Goal: Task Accomplishment & Management: Complete application form

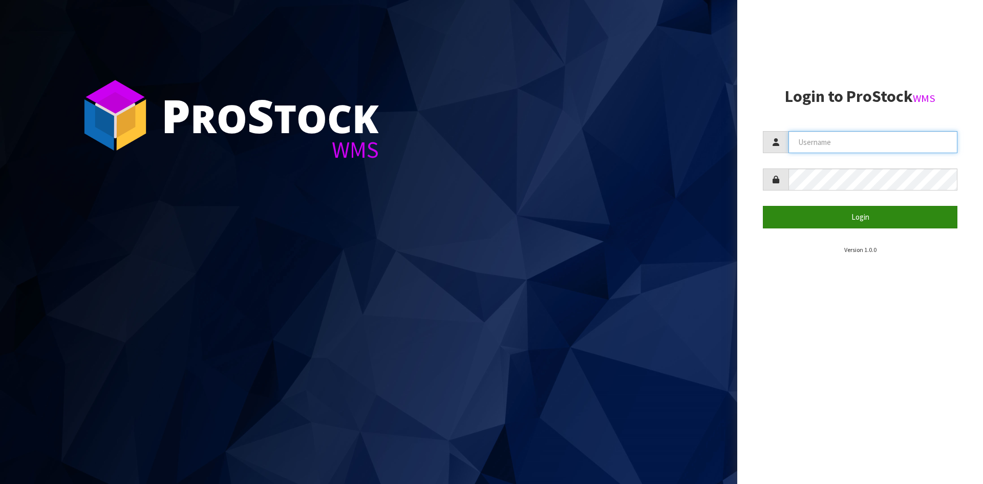
type input "YOURREFORMER"
click at [818, 225] on button "Login" at bounding box center [860, 217] width 195 height 22
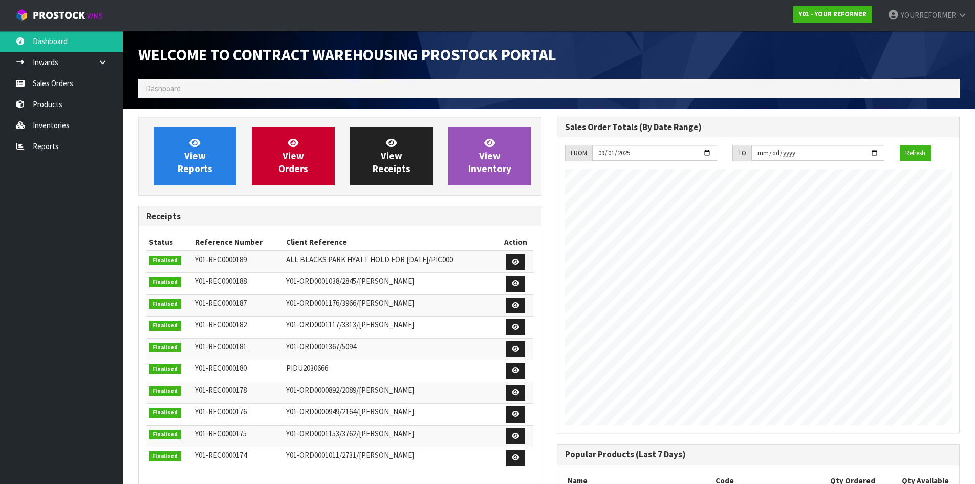
scroll to position [468, 418]
click at [69, 86] on link "Sales Orders" at bounding box center [61, 83] width 123 height 21
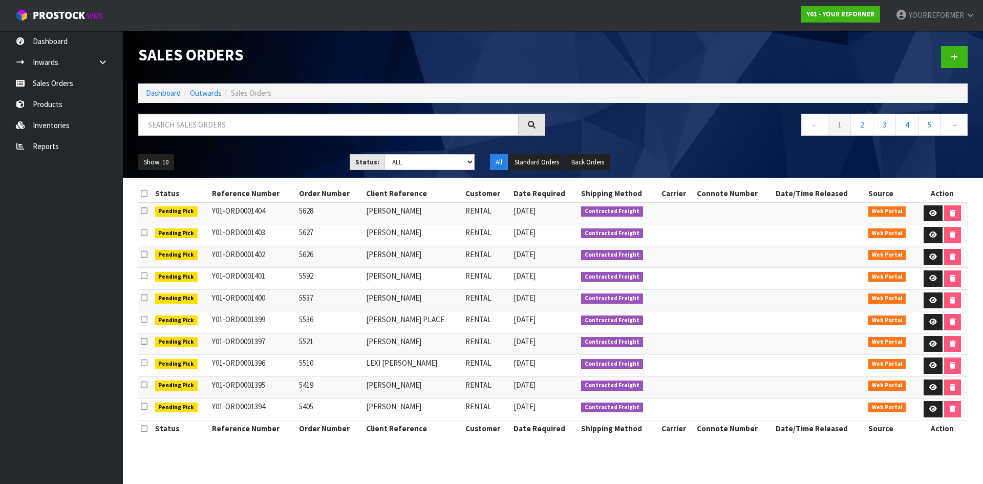
click at [203, 137] on div at bounding box center [342, 129] width 422 height 30
click at [204, 114] on div "Sales Orders Dashboard Outwards Sales Orders ← 1 2 3 4 5 → Show: 10 5 10 25 50 …" at bounding box center [553, 104] width 845 height 147
click at [200, 130] on input "text" at bounding box center [328, 125] width 380 height 22
paste input "Y01-ORD0001331"
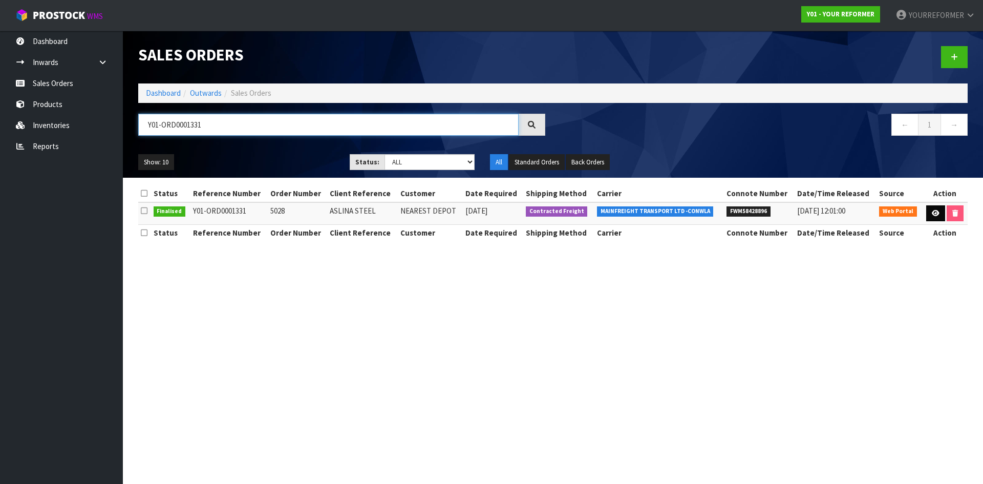
type input "Y01-ORD0001331"
click at [926, 218] on link at bounding box center [935, 213] width 19 height 16
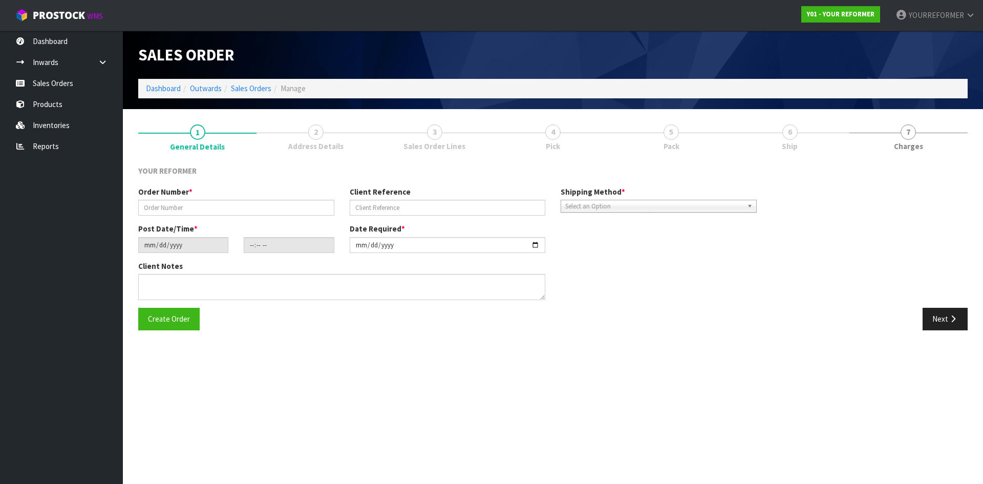
type input "5028"
type input "ASLINA STEEL"
type input "[DATE]"
type input "16:40:00.000"
type input "[DATE]"
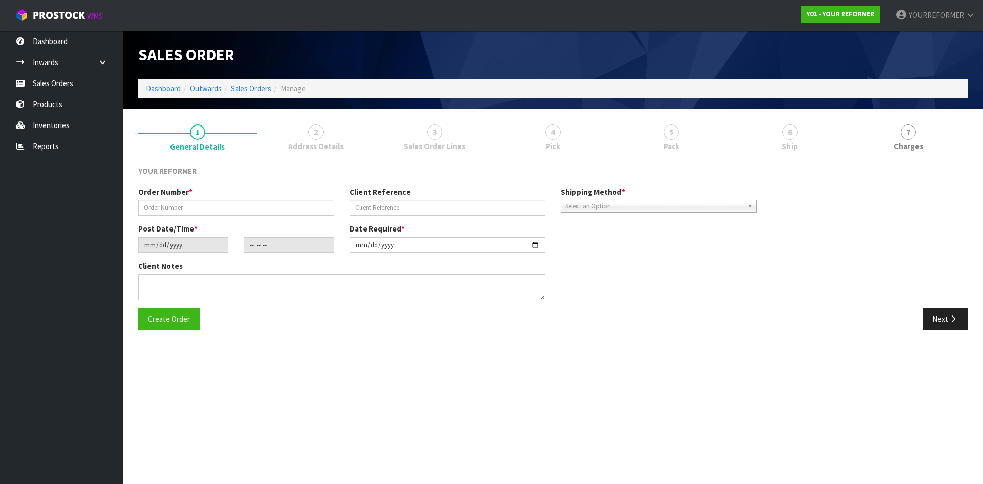
type textarea "ASLINA STEEL [STREET_ADDRESS][PERSON_NAME] [PHONE_NUMBER]"
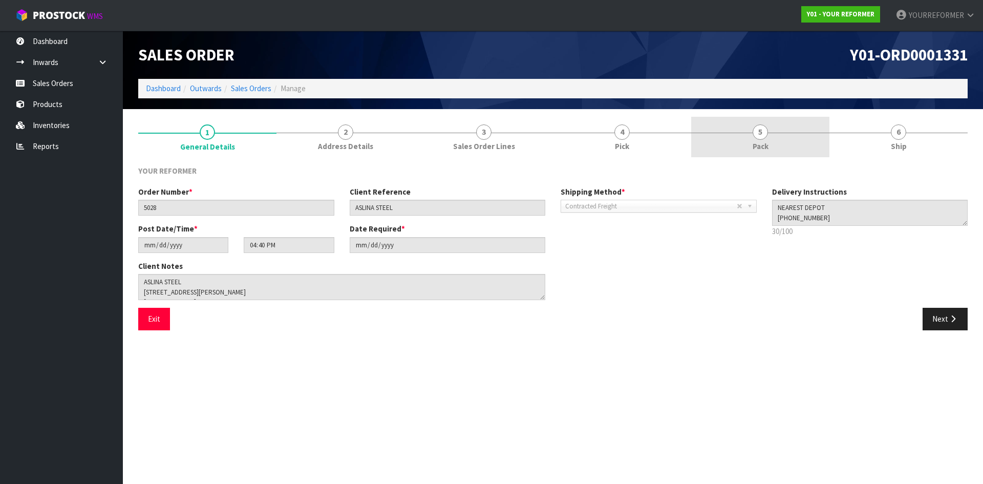
drag, startPoint x: 914, startPoint y: 133, endPoint x: 780, endPoint y: 136, distance: 134.7
click at [913, 133] on div at bounding box center [898, 133] width 138 height 1
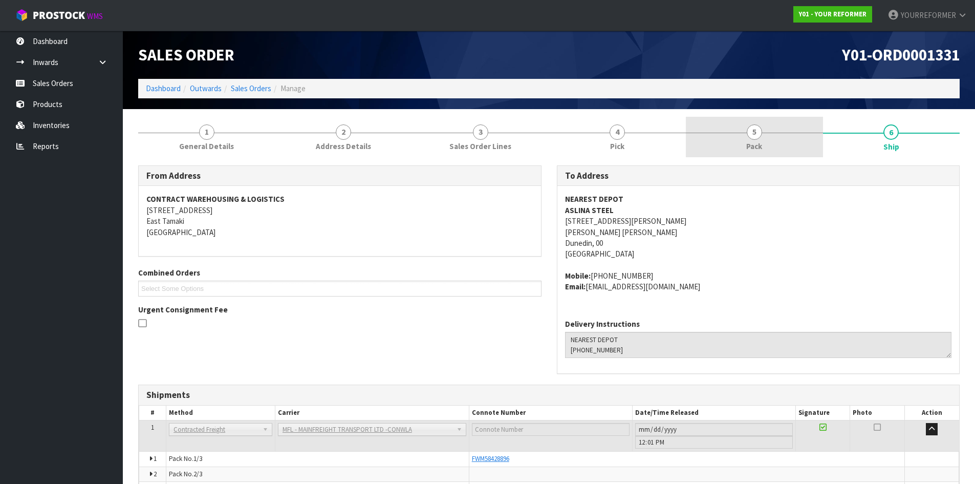
click at [748, 139] on link "5 Pack" at bounding box center [754, 137] width 137 height 40
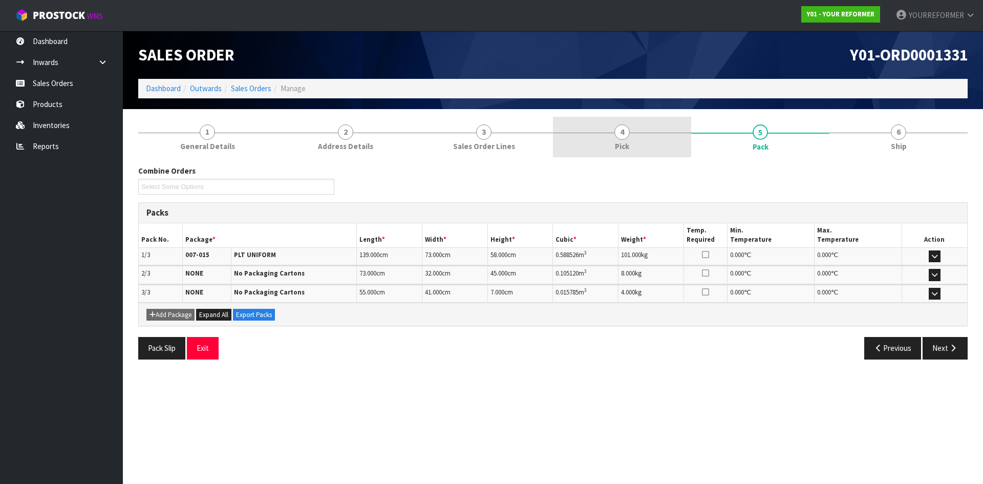
click at [611, 127] on link "4 Pick" at bounding box center [622, 137] width 138 height 40
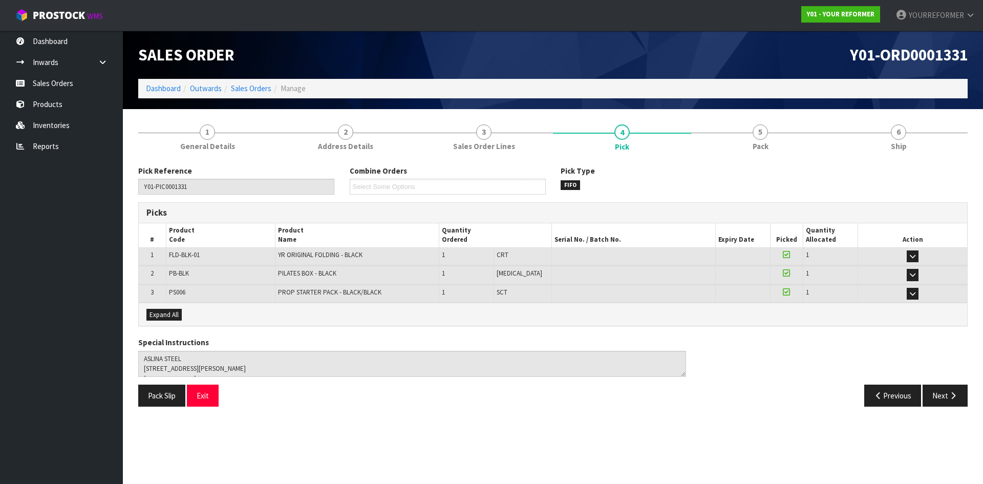
drag, startPoint x: 219, startPoint y: 123, endPoint x: 212, endPoint y: 115, distance: 10.7
click at [218, 120] on link "1 General Details" at bounding box center [207, 137] width 138 height 40
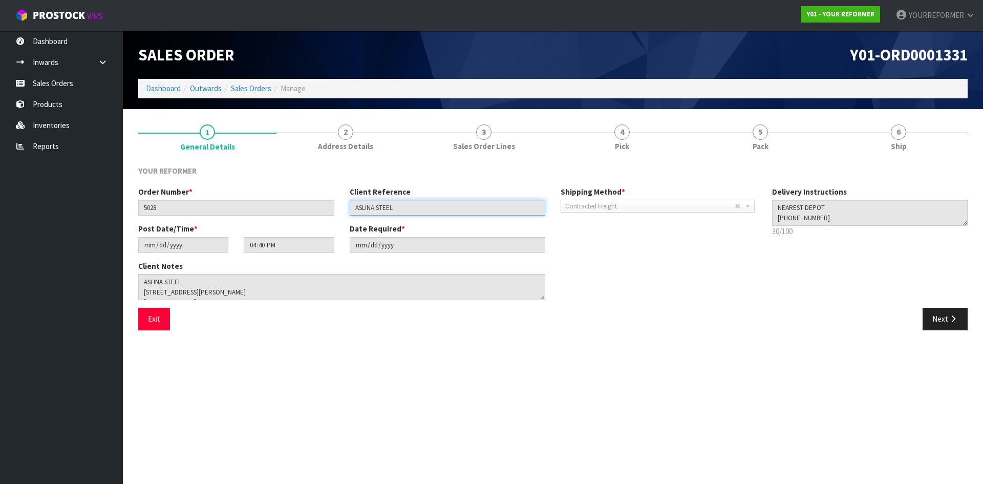
drag, startPoint x: 402, startPoint y: 206, endPoint x: 231, endPoint y: 188, distance: 171.9
click at [231, 189] on div "Order Number * 5028 Client Reference ASLINA STEEL Shipping Method * Pickup Cont…" at bounding box center [448, 204] width 634 height 37
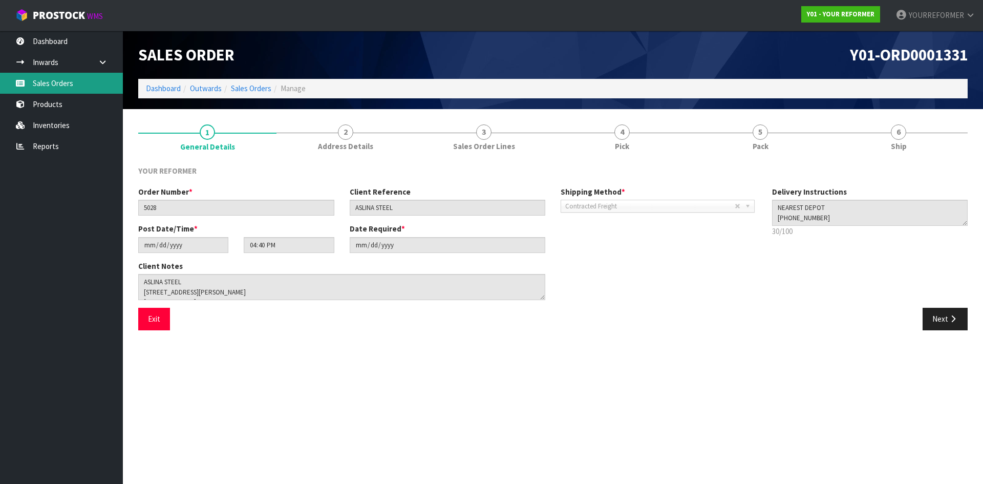
click at [95, 81] on link "Sales Orders" at bounding box center [61, 83] width 123 height 21
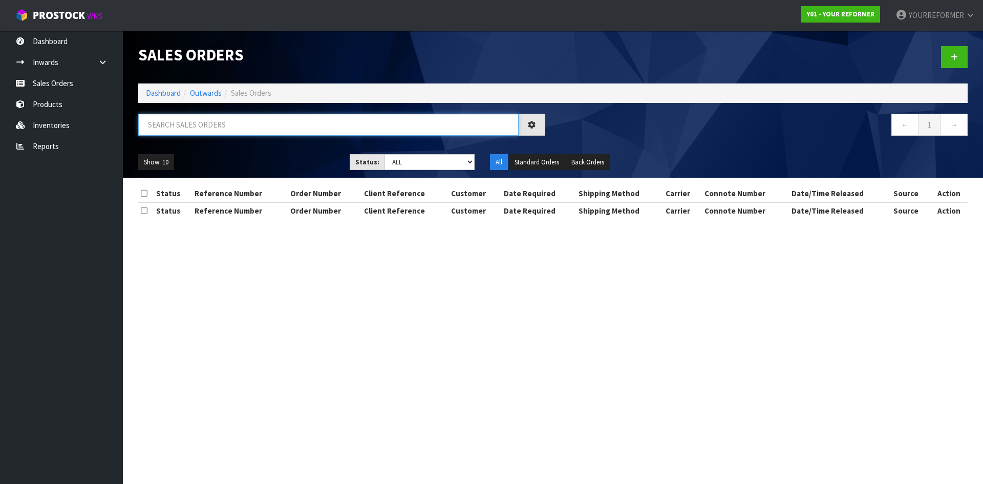
click at [222, 131] on input "text" at bounding box center [328, 125] width 380 height 22
paste input "ASLINA STEEL"
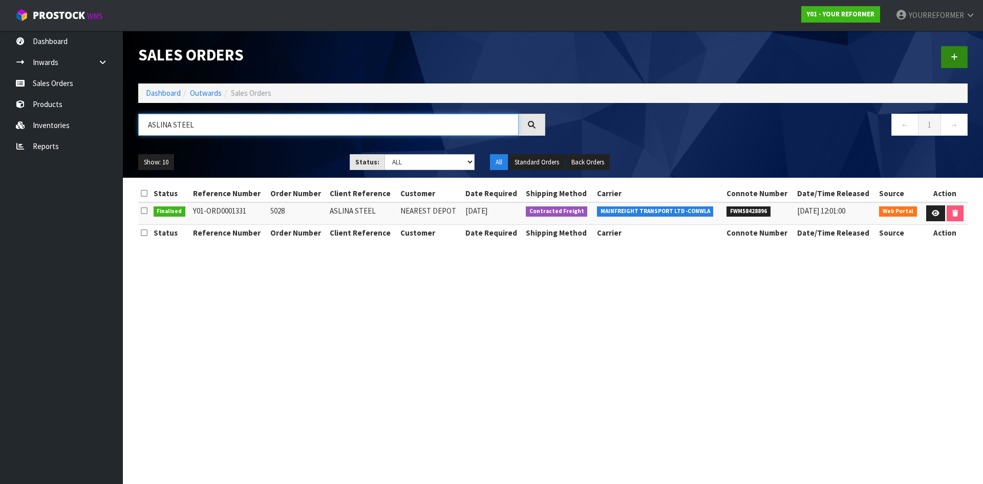
type input "ASLINA STEEL"
click at [949, 58] on link at bounding box center [954, 57] width 27 height 22
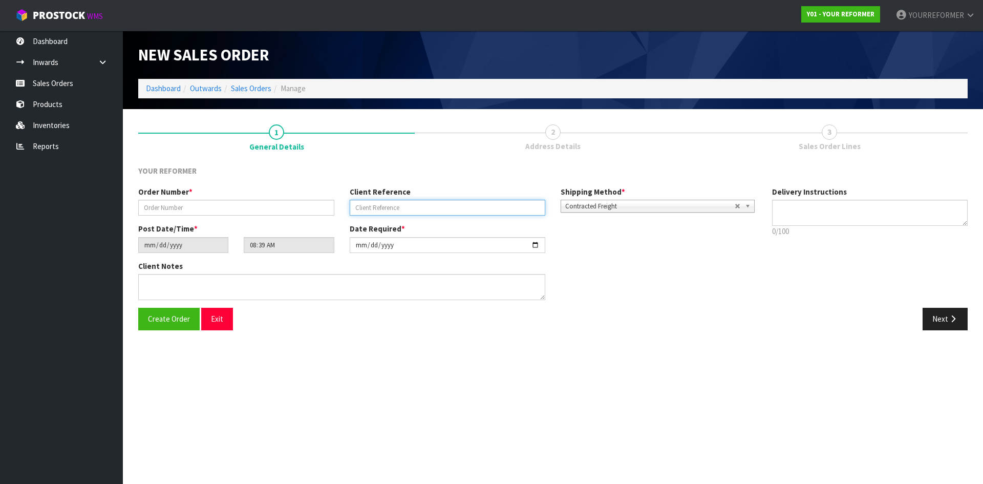
drag, startPoint x: 361, startPoint y: 206, endPoint x: 356, endPoint y: 205, distance: 5.7
click at [356, 205] on input "text" at bounding box center [448, 208] width 196 height 16
paste input "ASLINA STEEL"
type input "ASLINA STEEL"
click at [257, 208] on input "text" at bounding box center [236, 208] width 196 height 16
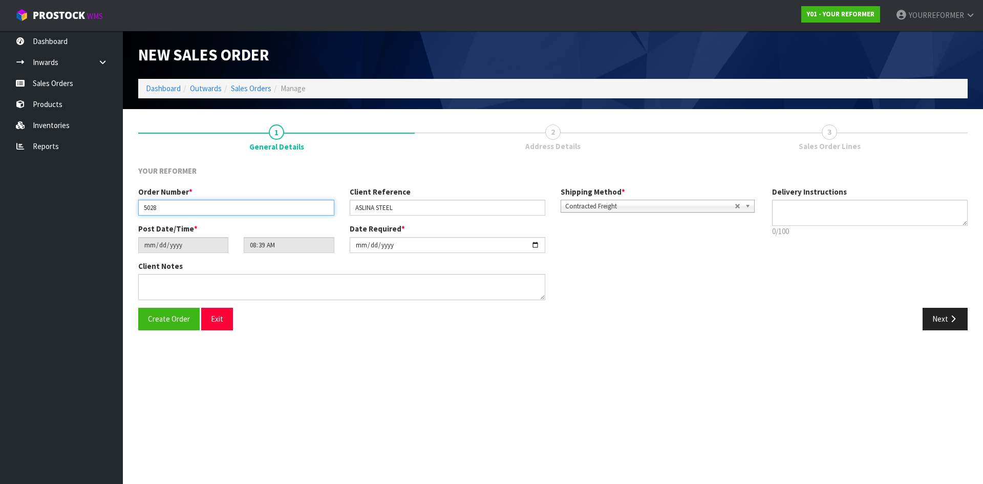
type input "5028"
click at [827, 203] on textarea at bounding box center [870, 213] width 196 height 26
click at [797, 220] on textarea at bounding box center [870, 213] width 196 height 26
paste textarea "[PHONE_NUMBER]"
type textarea "SHIPPING DIRECT TO CUSTOMER [PHONE_NUMBER]"
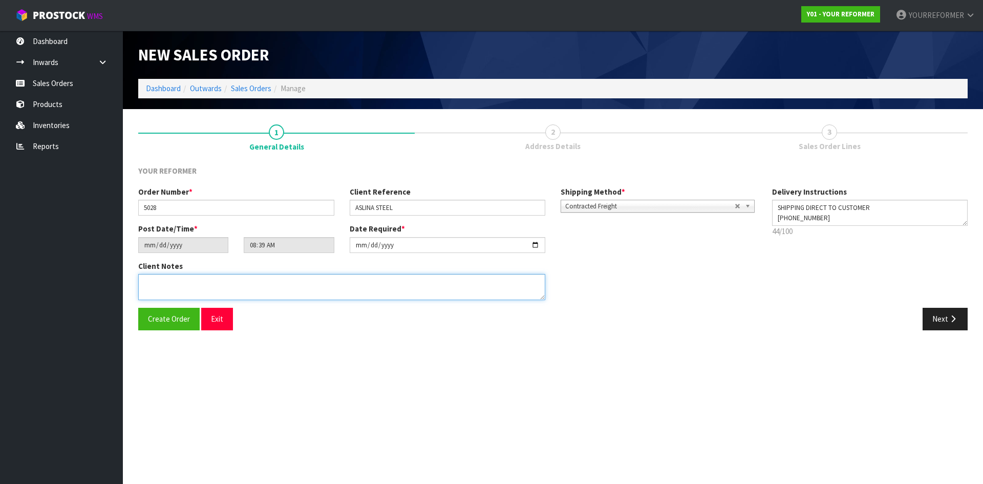
drag, startPoint x: 232, startPoint y: 287, endPoint x: 580, endPoint y: 294, distance: 348.7
click at [233, 286] on textarea at bounding box center [341, 287] width 407 height 26
paste textarea "ASLINA STEEL [STREET_ADDRESS][PERSON_NAME] [PHONE_NUMBER]"
type textarea "ASLINA STEEL [STREET_ADDRESS][PERSON_NAME] [PHONE_NUMBER]"
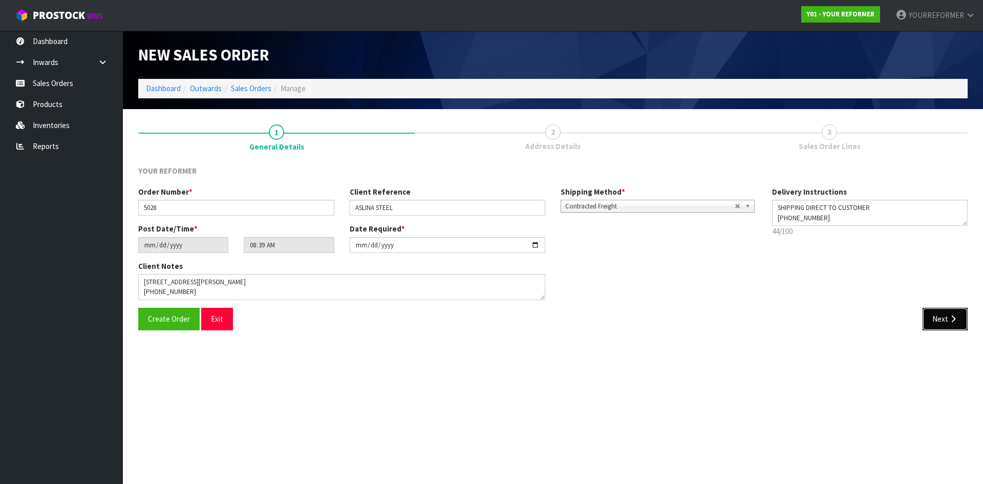
drag, startPoint x: 950, startPoint y: 319, endPoint x: 415, endPoint y: 241, distance: 541.2
click at [950, 319] on icon "button" at bounding box center [953, 319] width 10 height 8
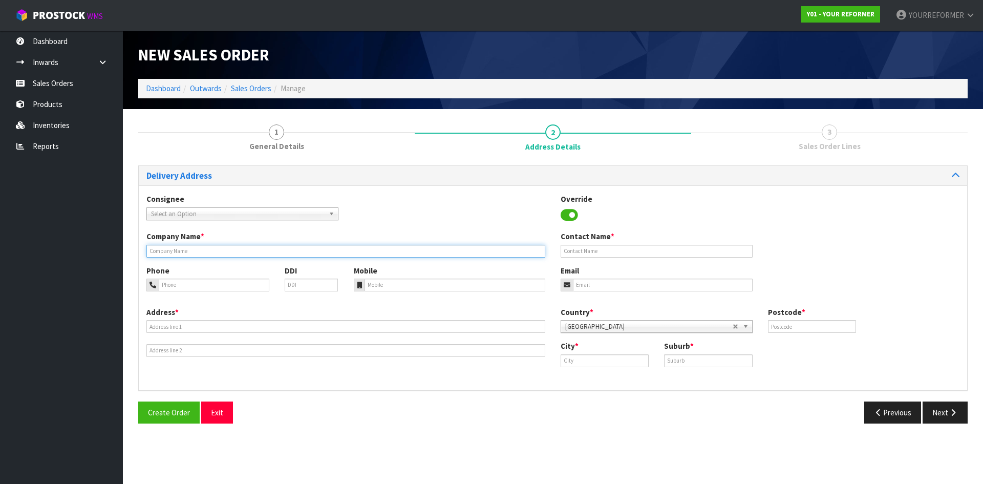
click at [183, 253] on input "text" at bounding box center [345, 251] width 399 height 13
type input "SHIPPING DIRECT TO CUSTOMER"
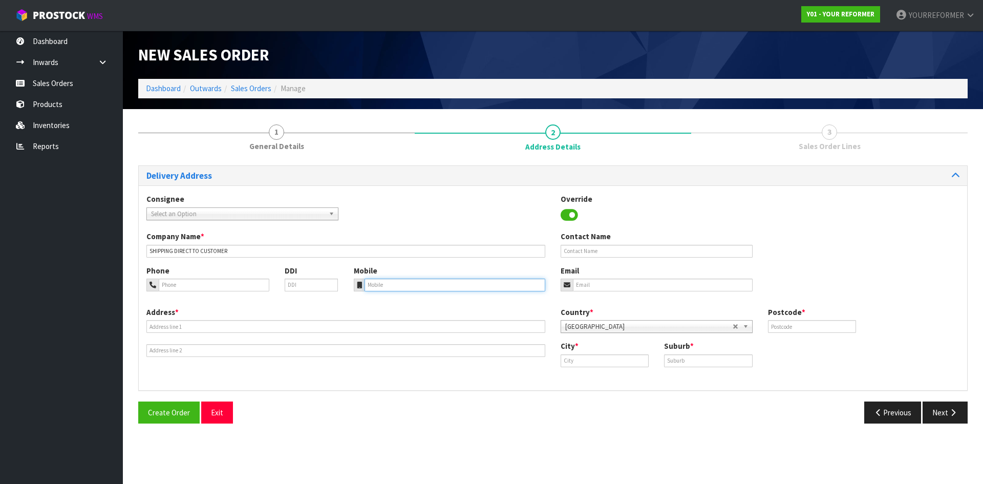
drag, startPoint x: 404, startPoint y: 282, endPoint x: 307, endPoint y: 285, distance: 96.8
click at [404, 282] on input "tel" at bounding box center [454, 284] width 181 height 13
paste input "[PHONE_NUMBER]"
type input "[PHONE_NUMBER]"
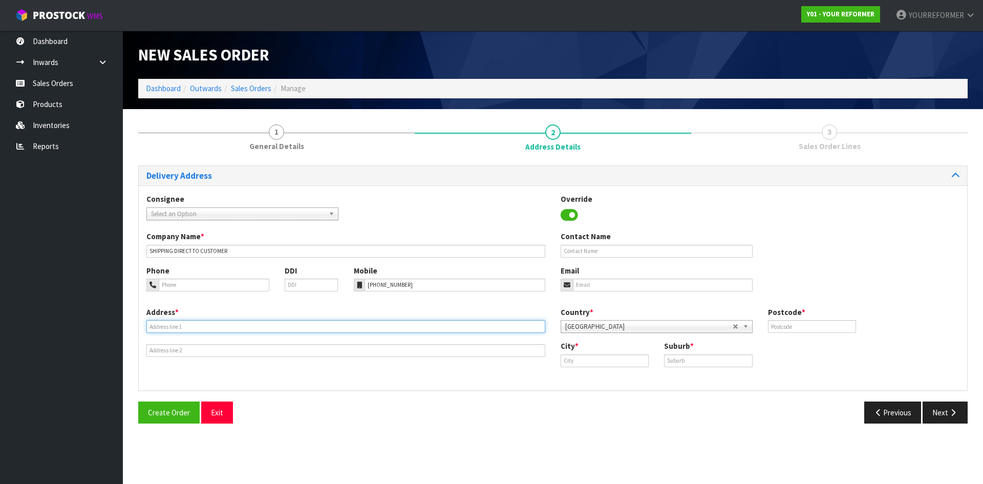
click at [181, 327] on input "text" at bounding box center [345, 326] width 399 height 13
paste input "[STREET_ADDRESS][PERSON_NAME]"
type input "[STREET_ADDRESS][PERSON_NAME]"
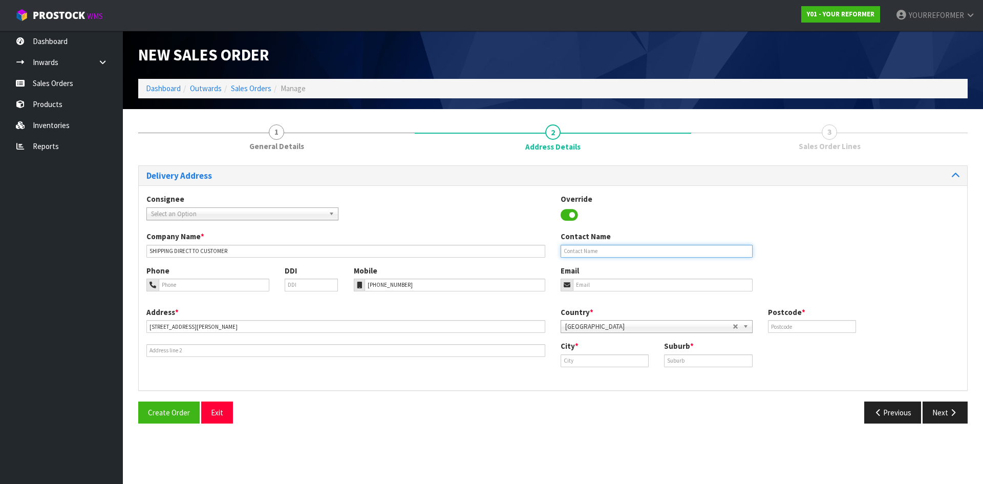
click at [658, 249] on input "text" at bounding box center [657, 251] width 192 height 13
paste input "ASLINA STEEL"
type input "ASLINA STEEL"
click at [637, 282] on input "email" at bounding box center [663, 284] width 180 height 13
paste input "[EMAIL_ADDRESS][DOMAIN_NAME]"
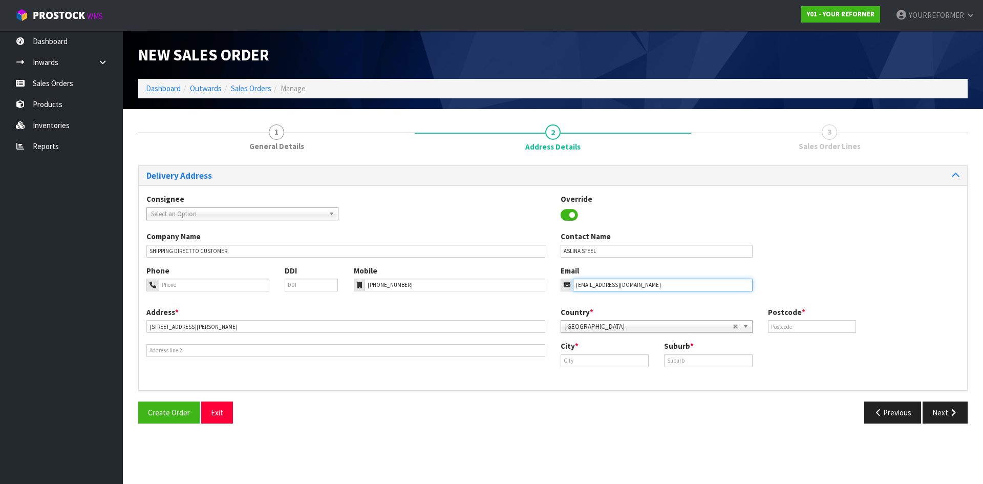
type input "[EMAIL_ADDRESS][DOMAIN_NAME]"
click at [827, 334] on div "Country * [GEOGRAPHIC_DATA] [GEOGRAPHIC_DATA] [GEOGRAPHIC_DATA] [GEOGRAPHIC_DAT…" at bounding box center [760, 324] width 414 height 34
click at [802, 327] on input "text" at bounding box center [812, 326] width 88 height 13
paste input "9011"
type input "9011"
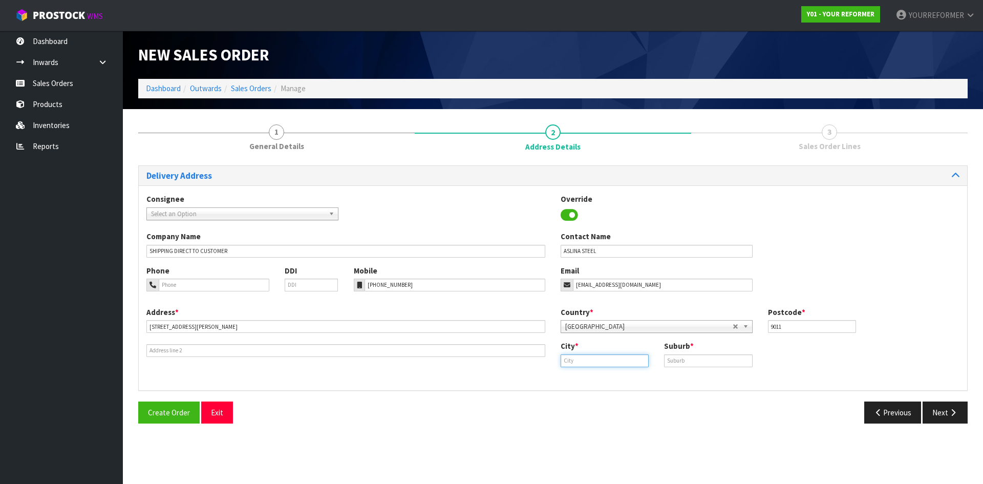
drag, startPoint x: 588, startPoint y: 365, endPoint x: 581, endPoint y: 367, distance: 6.7
click at [581, 367] on input "text" at bounding box center [605, 360] width 88 height 13
paste input "Dunedin"
type input "Dunedin"
drag, startPoint x: 591, startPoint y: 376, endPoint x: 693, endPoint y: 363, distance: 102.7
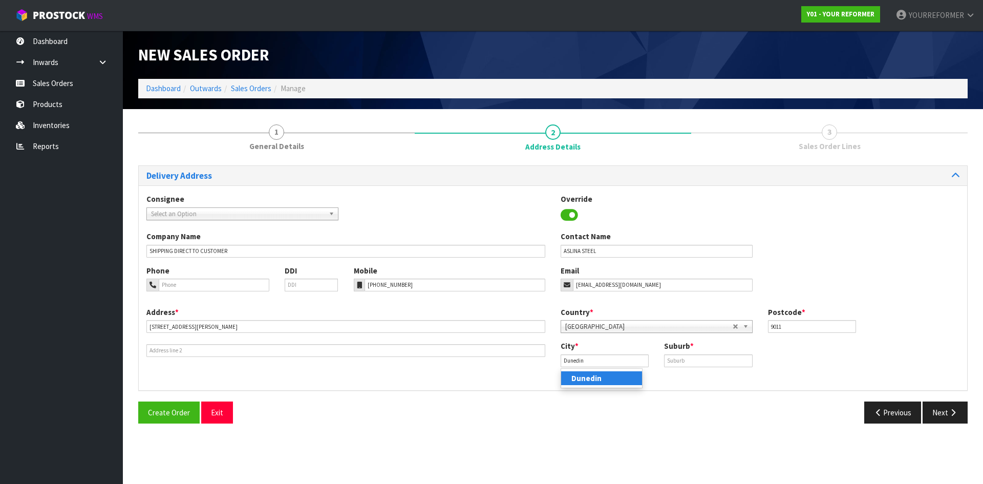
click at [591, 376] on strong "Dunedin" at bounding box center [586, 378] width 30 height 10
click at [730, 357] on input "text" at bounding box center [708, 360] width 88 height 13
paste input "[PERSON_NAME] [PERSON_NAME]"
type input "[PERSON_NAME] [PERSON_NAME]"
click at [940, 409] on button "Next" at bounding box center [944, 412] width 45 height 22
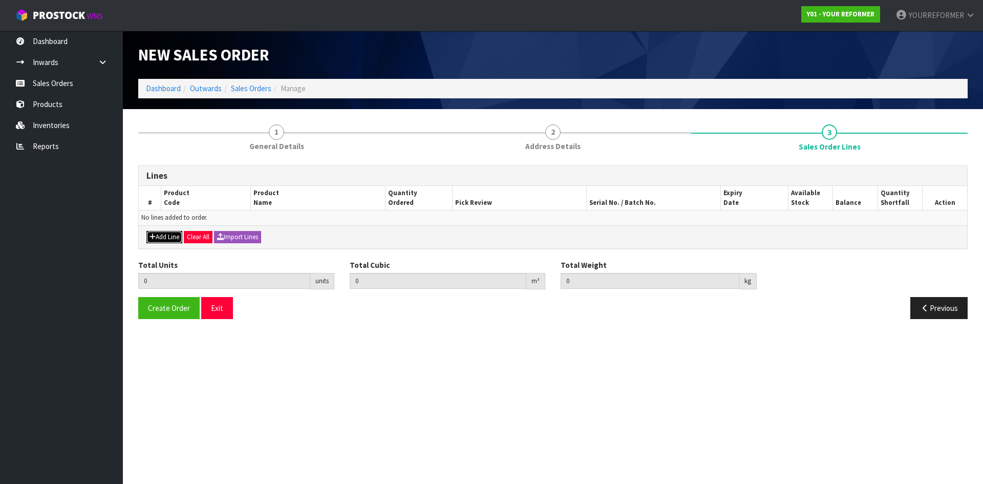
drag, startPoint x: 156, startPoint y: 237, endPoint x: 281, endPoint y: 243, distance: 124.5
click at [157, 237] on button "Add Line" at bounding box center [164, 237] width 36 height 12
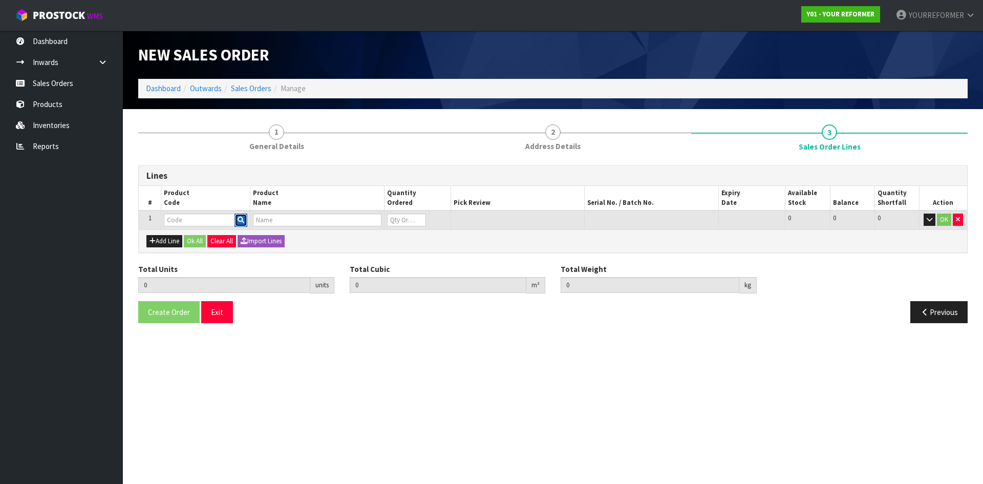
click at [236, 216] on button "button" at bounding box center [240, 219] width 13 height 13
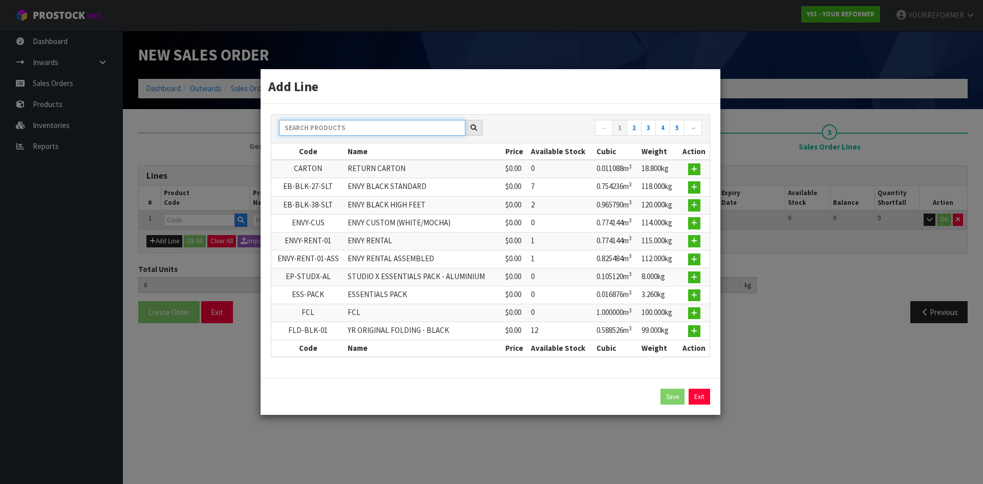
click at [317, 131] on input "text" at bounding box center [372, 128] width 186 height 16
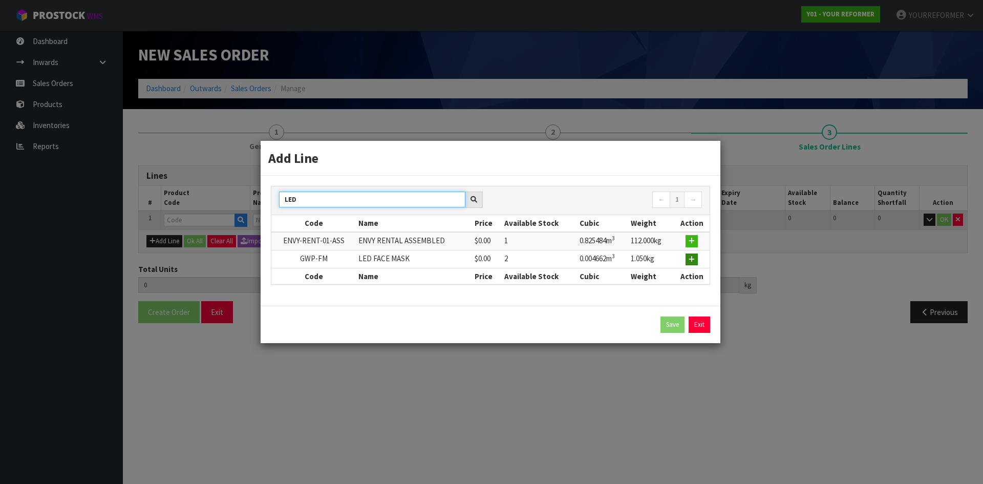
type input "LED"
click at [692, 263] on button "button" at bounding box center [691, 259] width 12 height 12
type input "0.000000"
type input "0.000"
type input "GWP-FM"
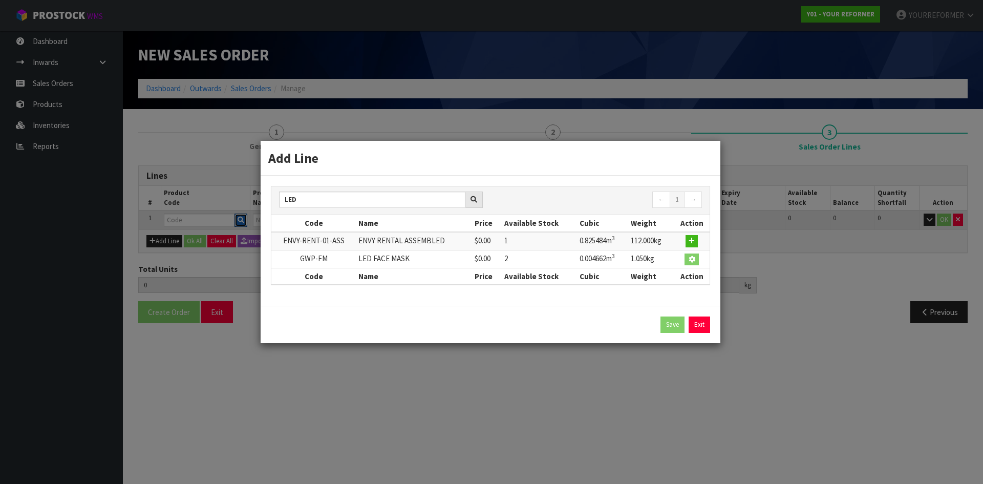
type input "LED FACE MASK"
type input "0"
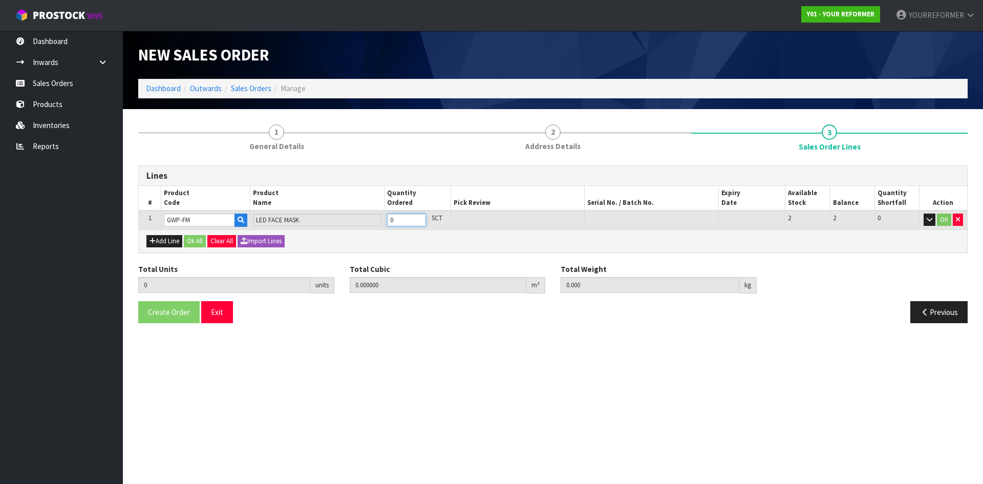
type input "1"
type input "0.004662"
type input "1.05"
type input "1"
click at [418, 216] on input "1" at bounding box center [406, 219] width 39 height 13
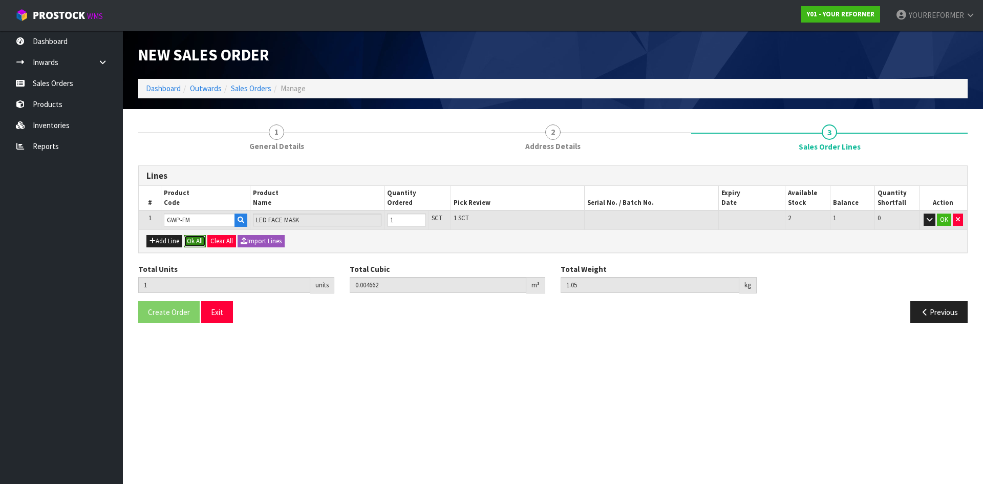
drag, startPoint x: 196, startPoint y: 236, endPoint x: 202, endPoint y: 301, distance: 65.8
click at [196, 236] on button "Ok All" at bounding box center [195, 241] width 22 height 12
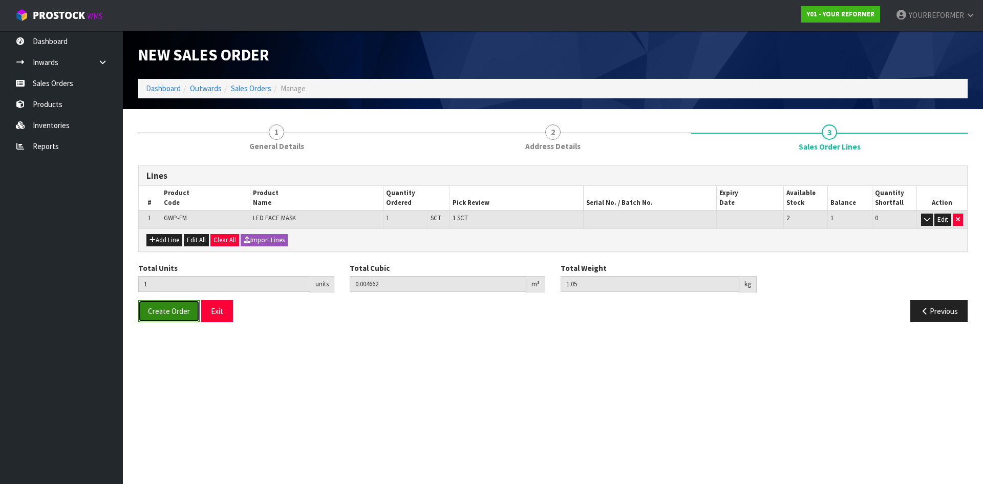
click at [185, 313] on span "Create Order" at bounding box center [169, 311] width 42 height 10
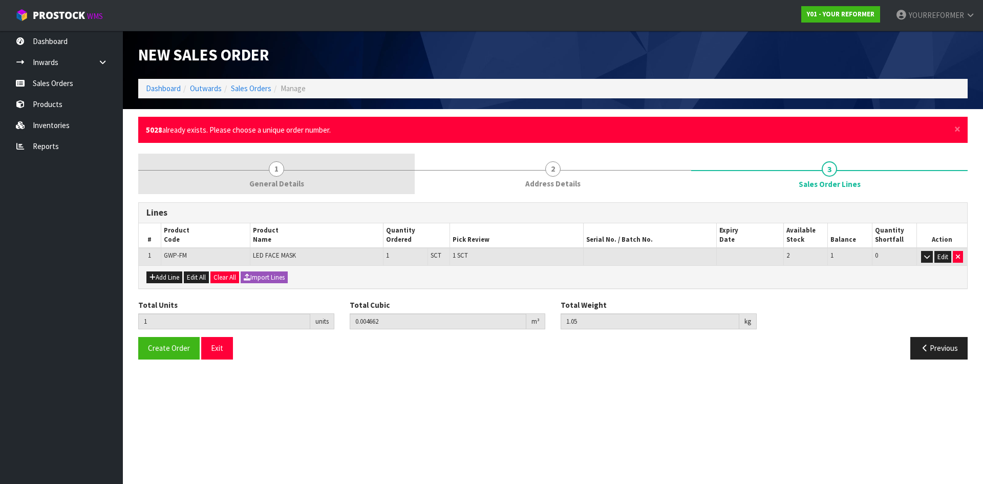
drag, startPoint x: 278, startPoint y: 170, endPoint x: 278, endPoint y: 179, distance: 9.2
click at [278, 170] on span "1" at bounding box center [276, 168] width 15 height 15
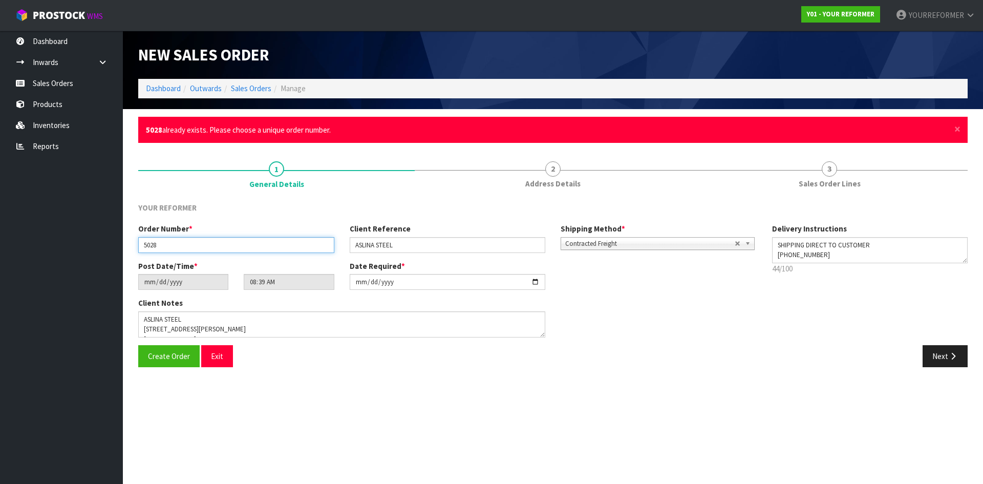
click at [225, 239] on input "5028" at bounding box center [236, 245] width 196 height 16
type input "5028.1"
drag, startPoint x: 165, startPoint y: 362, endPoint x: 167, endPoint y: 377, distance: 14.6
click at [164, 362] on button "Create Order" at bounding box center [168, 356] width 61 height 22
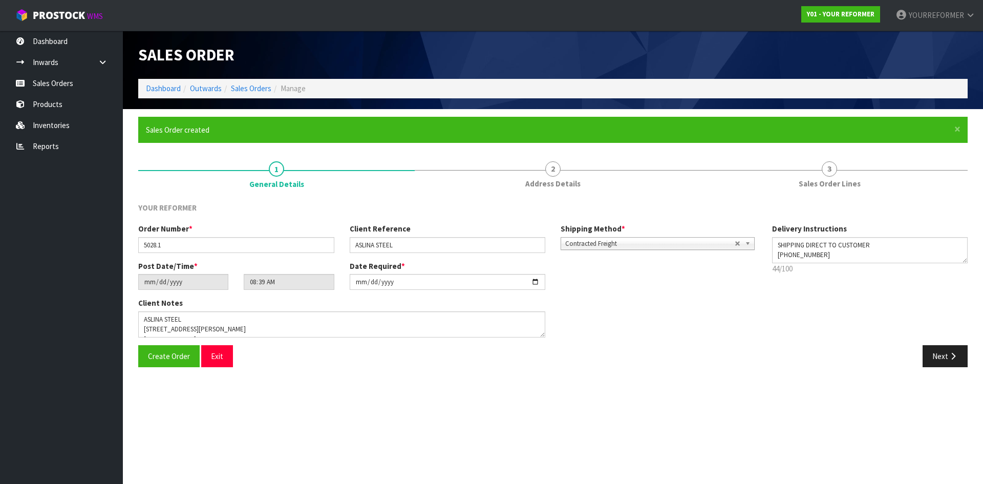
type input "11:39:00.000"
drag, startPoint x: 964, startPoint y: 55, endPoint x: 79, endPoint y: 175, distance: 892.6
click at [792, 46] on div "Y01-ORD0001405" at bounding box center [764, 55] width 422 height 48
copy span "Y01-ORD0001405"
